Goal: Task Accomplishment & Management: Complete application form

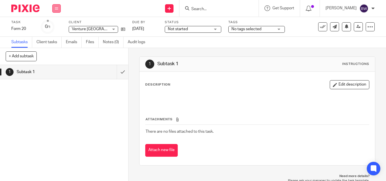
click at [56, 8] on icon at bounding box center [56, 8] width 3 height 3
click at [58, 49] on link "Team" at bounding box center [53, 51] width 9 height 4
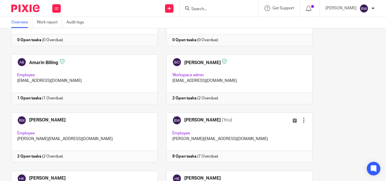
scroll to position [87, 0]
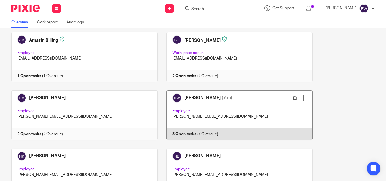
click at [253, 109] on link at bounding box center [235, 115] width 155 height 50
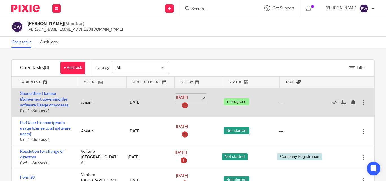
click at [176, 98] on link "12 Aug 2025" at bounding box center [188, 98] width 25 height 6
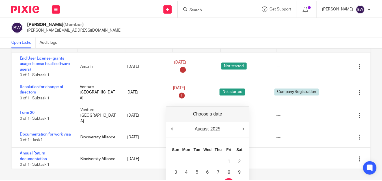
scroll to position [23, 0]
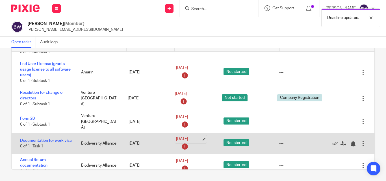
drag, startPoint x: 237, startPoint y: 140, endPoint x: 182, endPoint y: 140, distance: 54.8
click at [182, 140] on link "15 Aug 2025" at bounding box center [188, 139] width 25 height 6
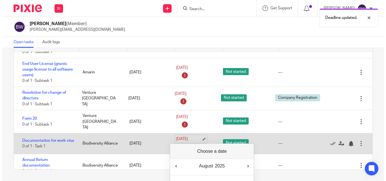
scroll to position [29, 0]
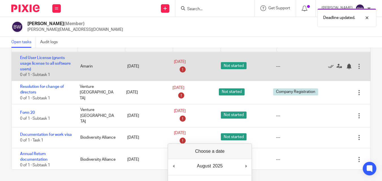
click at [183, 74] on div "12 Aug 2025" at bounding box center [192, 66] width 36 height 15
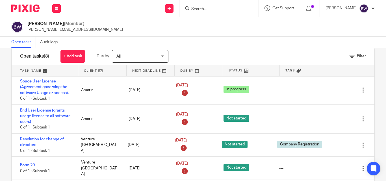
scroll to position [0, 0]
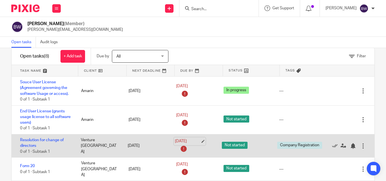
click at [182, 141] on link "15 Aug 2025" at bounding box center [187, 142] width 25 height 6
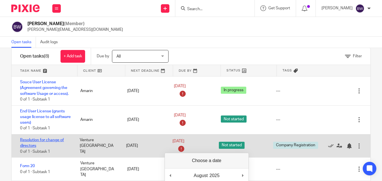
click at [49, 145] on link "Resolution for change of directors" at bounding box center [42, 143] width 44 height 10
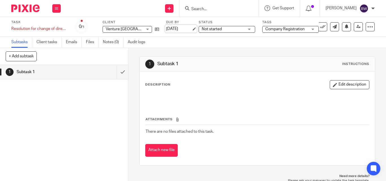
click at [178, 29] on link "[DATE]" at bounding box center [178, 29] width 25 height 6
click at [58, 10] on button at bounding box center [56, 8] width 8 height 8
click at [54, 52] on link "Team" at bounding box center [53, 51] width 9 height 4
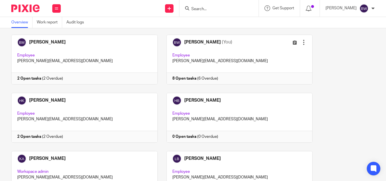
scroll to position [133, 0]
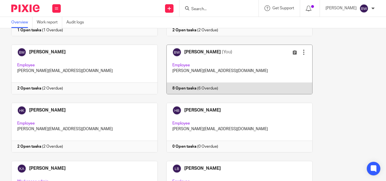
click at [264, 66] on link at bounding box center [235, 70] width 155 height 50
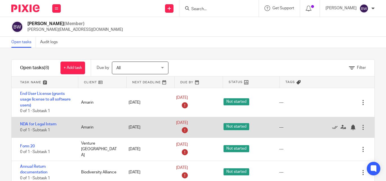
click at [315, 129] on div "---" at bounding box center [302, 127] width 56 height 11
click at [332, 128] on icon at bounding box center [335, 128] width 6 height 6
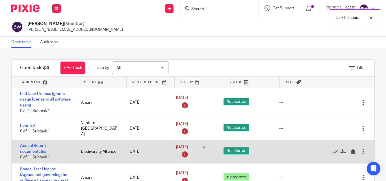
click at [188, 144] on link "15 Aug 2025" at bounding box center [188, 147] width 25 height 6
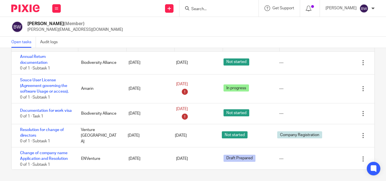
scroll to position [53, 0]
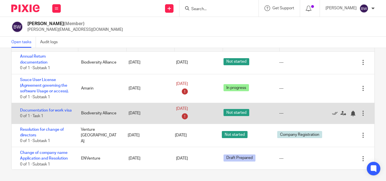
click at [228, 111] on span "Not started" at bounding box center [237, 112] width 26 height 7
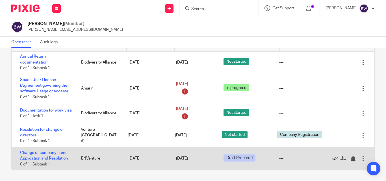
click at [332, 158] on icon at bounding box center [335, 159] width 6 height 6
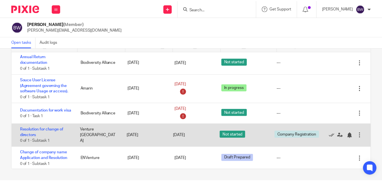
scroll to position [30, 0]
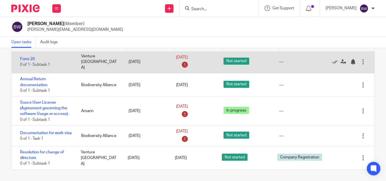
click at [202, 63] on div "15 Aug 2025" at bounding box center [194, 62] width 36 height 15
click at [182, 58] on link "15 Aug 2025" at bounding box center [188, 58] width 25 height 6
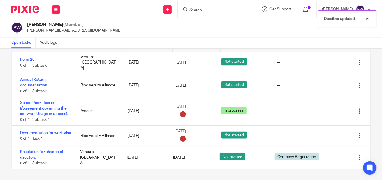
scroll to position [27, 0]
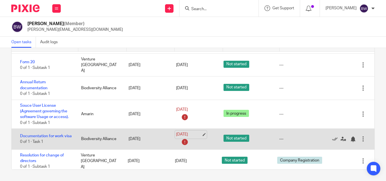
click at [182, 132] on link "15 Aug 2025" at bounding box center [188, 135] width 25 height 6
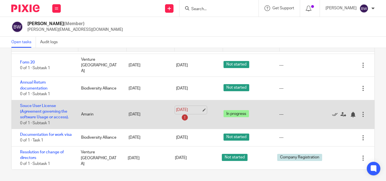
click at [183, 107] on link "15 Aug 2025" at bounding box center [188, 110] width 25 height 6
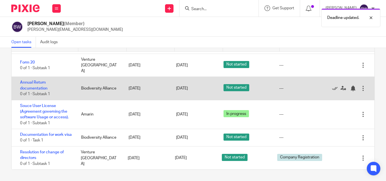
click at [170, 83] on div "[DATE]" at bounding box center [193, 89] width 47 height 12
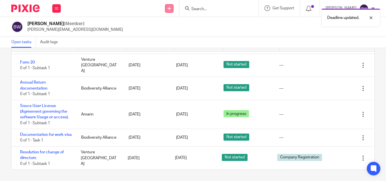
click at [170, 7] on icon at bounding box center [169, 8] width 3 height 3
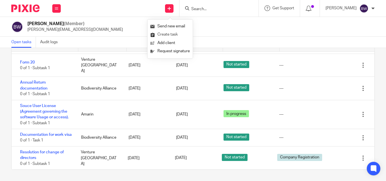
click at [167, 33] on link "Create task" at bounding box center [170, 35] width 40 height 8
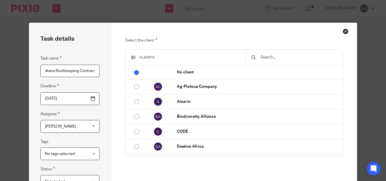
scroll to position [0, 4]
type input "Jakana Bookkeeping Contract"
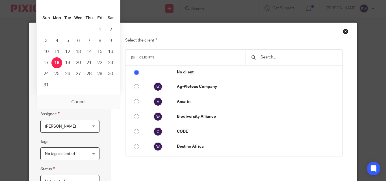
click at [90, 98] on input "[DATE]" at bounding box center [69, 98] width 59 height 13
type input "2025-08-15"
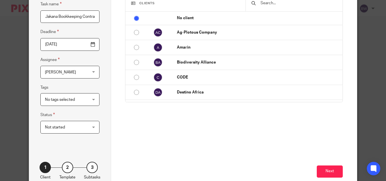
scroll to position [88, 0]
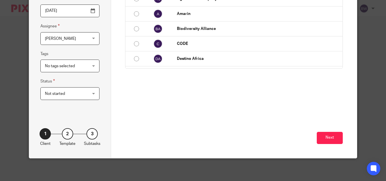
click at [90, 94] on div "Not started Not started" at bounding box center [69, 93] width 59 height 13
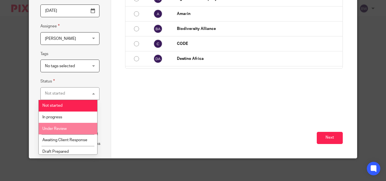
click at [75, 124] on li "Under Review" at bounding box center [68, 129] width 59 height 12
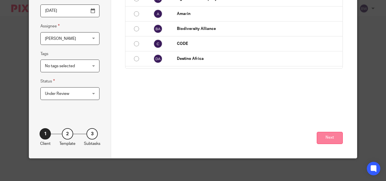
click at [318, 135] on button "Next" at bounding box center [330, 138] width 26 height 12
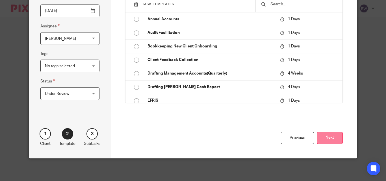
click at [331, 135] on button "Next" at bounding box center [330, 138] width 26 height 12
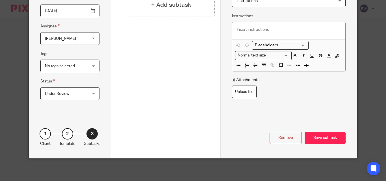
click at [329, 133] on div "Save subtask" at bounding box center [325, 138] width 41 height 12
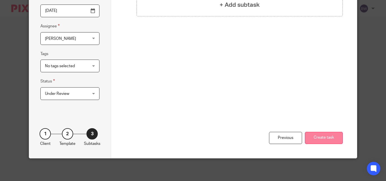
click at [323, 140] on button "Create task" at bounding box center [324, 138] width 38 height 12
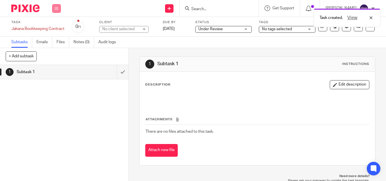
click at [58, 5] on button at bounding box center [56, 8] width 8 height 8
click at [51, 50] on link "Team" at bounding box center [53, 51] width 9 height 4
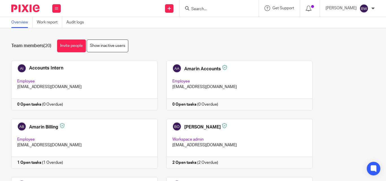
scroll to position [59, 0]
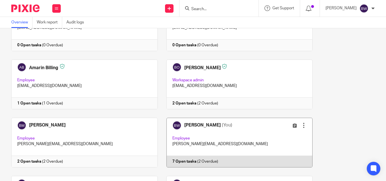
click at [240, 130] on link at bounding box center [235, 143] width 155 height 50
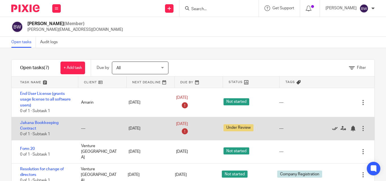
click at [332, 127] on icon at bounding box center [335, 129] width 6 height 6
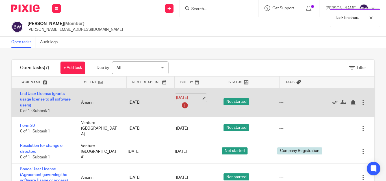
click at [185, 100] on link "[DATE]" at bounding box center [188, 98] width 25 height 6
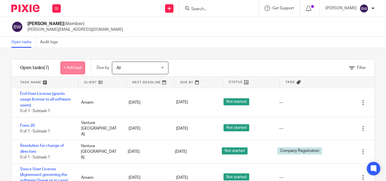
click at [80, 65] on link "+ Add task" at bounding box center [73, 68] width 25 height 13
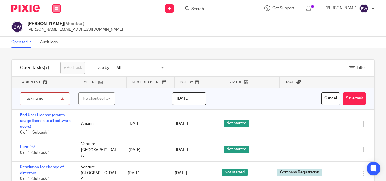
click at [57, 9] on icon at bounding box center [56, 8] width 3 height 3
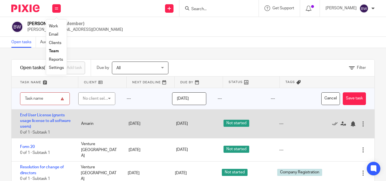
click at [34, 124] on div "End User License (grants usage license to all software users) 0 of 1 · Subtask 1" at bounding box center [44, 124] width 64 height 29
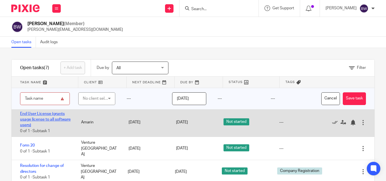
click at [34, 122] on link "End User License (grants usage license to all software users)" at bounding box center [45, 120] width 51 height 16
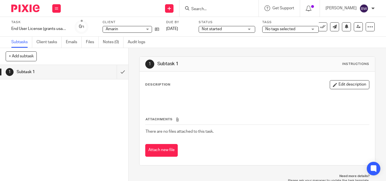
click at [251, 27] on div "Not started Not started" at bounding box center [227, 29] width 57 height 7
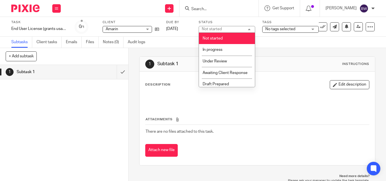
click at [251, 27] on div "Not started Not started" at bounding box center [227, 29] width 57 height 7
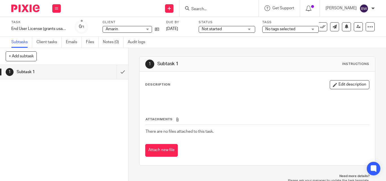
click at [250, 27] on div "Not started Not started" at bounding box center [227, 29] width 57 height 7
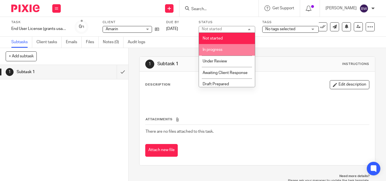
click at [228, 49] on li "In progress" at bounding box center [227, 50] width 56 height 12
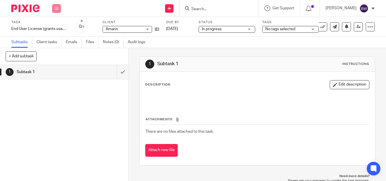
click at [57, 10] on button at bounding box center [56, 8] width 8 height 8
click at [56, 49] on link "Team" at bounding box center [53, 51] width 9 height 4
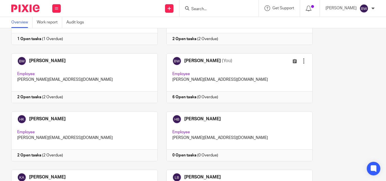
scroll to position [125, 0]
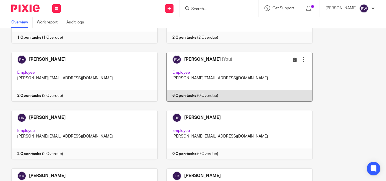
click at [248, 69] on link at bounding box center [235, 77] width 155 height 50
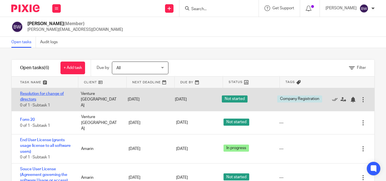
click at [41, 94] on link "Resolution for change of directors" at bounding box center [42, 97] width 44 height 10
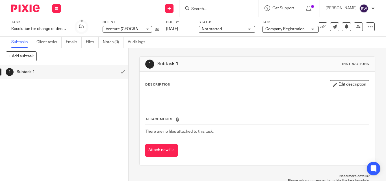
click at [228, 29] on span "Not started" at bounding box center [223, 29] width 42 height 6
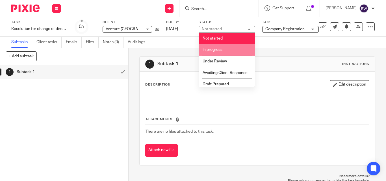
click at [209, 47] on li "In progress" at bounding box center [227, 50] width 56 height 12
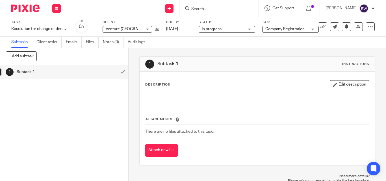
click at [209, 47] on div "Subtasks Client tasks Emails Files Notes (0) Audit logs" at bounding box center [193, 42] width 386 height 11
click at [56, 10] on button at bounding box center [56, 8] width 8 height 8
click at [52, 51] on link "Team" at bounding box center [53, 51] width 9 height 4
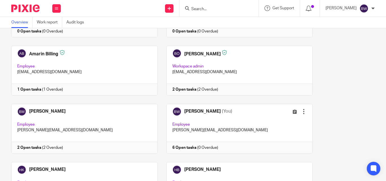
scroll to position [82, 0]
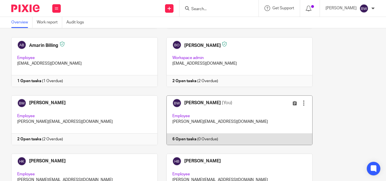
click at [235, 109] on link at bounding box center [235, 121] width 155 height 50
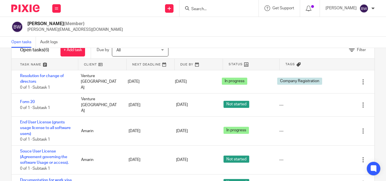
scroll to position [17, 0]
